Goal: Task Accomplishment & Management: Manage account settings

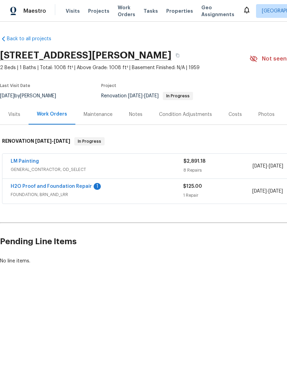
click at [69, 187] on link "H2O Proof and Foundation Repair" at bounding box center [51, 186] width 81 height 5
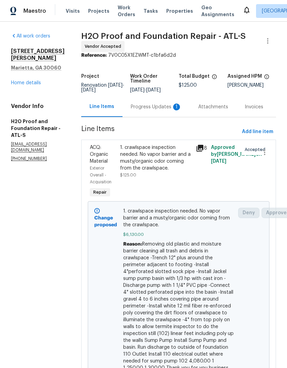
click at [139, 106] on div "Progress Updates 1" at bounding box center [156, 107] width 51 height 7
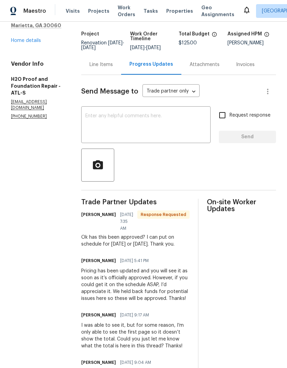
scroll to position [44, 0]
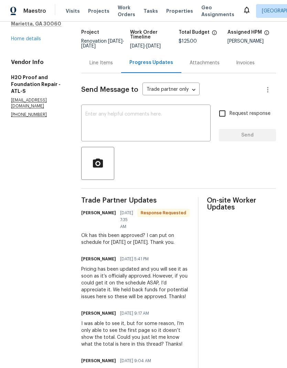
click at [134, 115] on textarea at bounding box center [145, 124] width 121 height 24
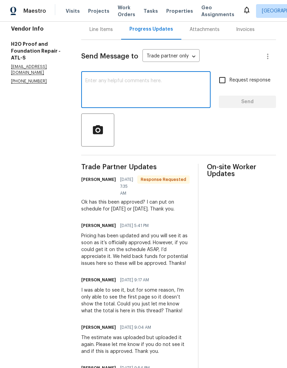
scroll to position [77, 0]
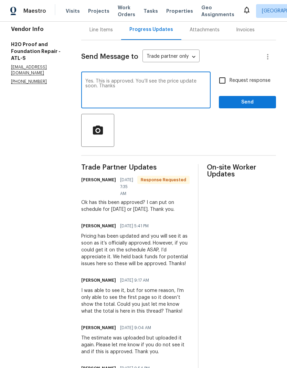
type textarea "Yes. This is approved. You’ll see the price update soon. Thanks"
click at [223, 80] on input "Request response" at bounding box center [222, 80] width 14 height 14
checkbox input "true"
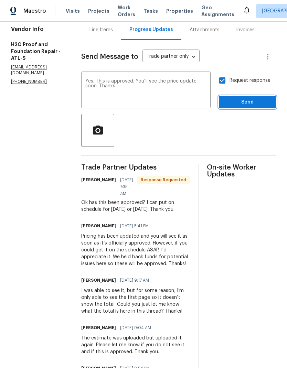
click at [251, 102] on span "Send" at bounding box center [247, 102] width 46 height 9
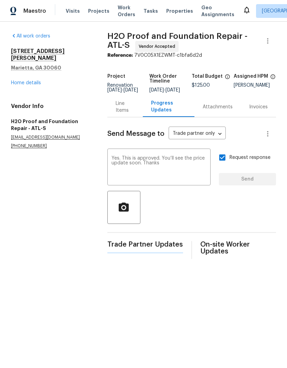
scroll to position [0, 0]
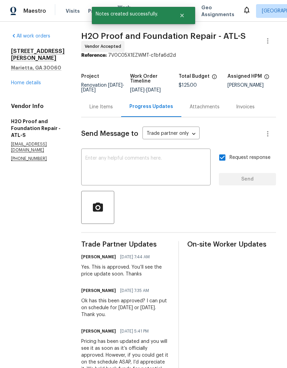
click at [25, 85] on link "Home details" at bounding box center [26, 82] width 30 height 5
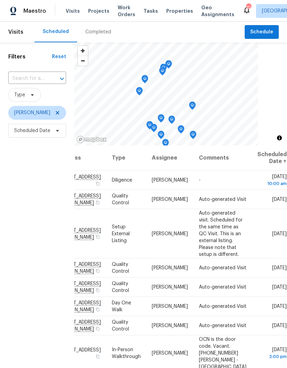
scroll to position [0, 57]
click at [0, 0] on icon at bounding box center [0, 0] width 0 height 0
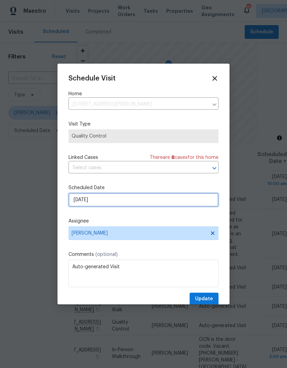
click at [149, 203] on input "10/2/2025" at bounding box center [143, 200] width 150 height 14
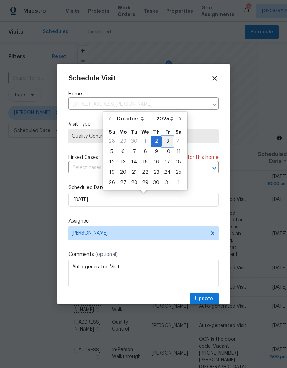
click at [166, 141] on div "3" at bounding box center [167, 142] width 11 height 10
type input "10/3/2025"
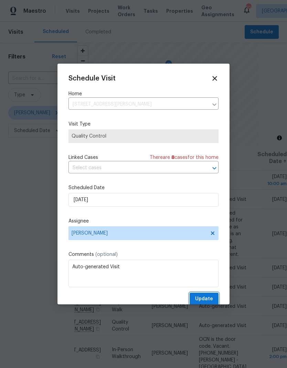
click at [207, 300] on span "Update" at bounding box center [204, 299] width 18 height 9
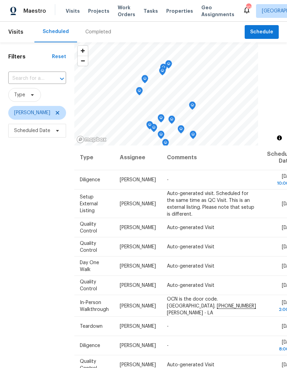
scroll to position [0, 57]
click at [0, 0] on icon at bounding box center [0, 0] width 0 height 0
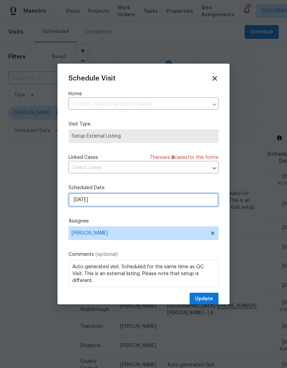
click at [139, 202] on input "10/2/2025" at bounding box center [143, 200] width 150 height 14
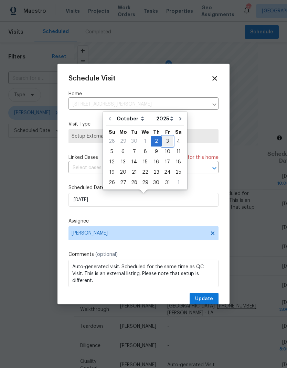
click at [166, 141] on div "3" at bounding box center [167, 142] width 11 height 10
type input "10/3/2025"
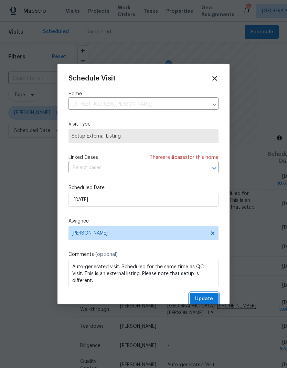
click at [212, 299] on span "Update" at bounding box center [204, 299] width 18 height 9
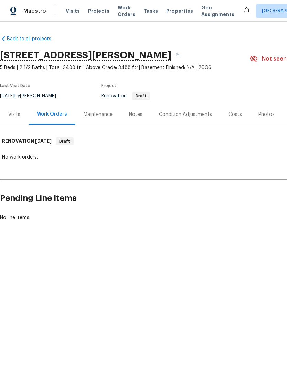
click at [13, 117] on div "Visits" at bounding box center [14, 114] width 12 height 7
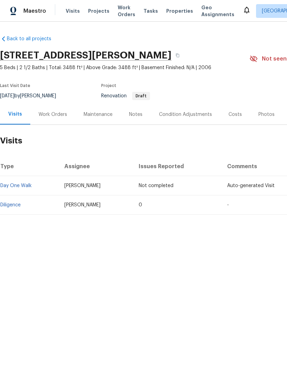
click at [20, 206] on link "Diligence" at bounding box center [10, 205] width 20 height 5
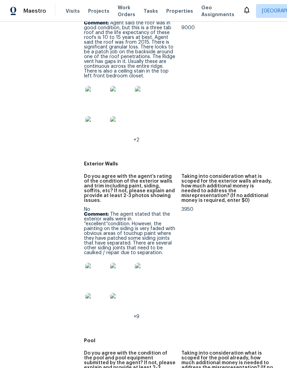
scroll to position [333, 0]
